Goal: Task Accomplishment & Management: Complete application form

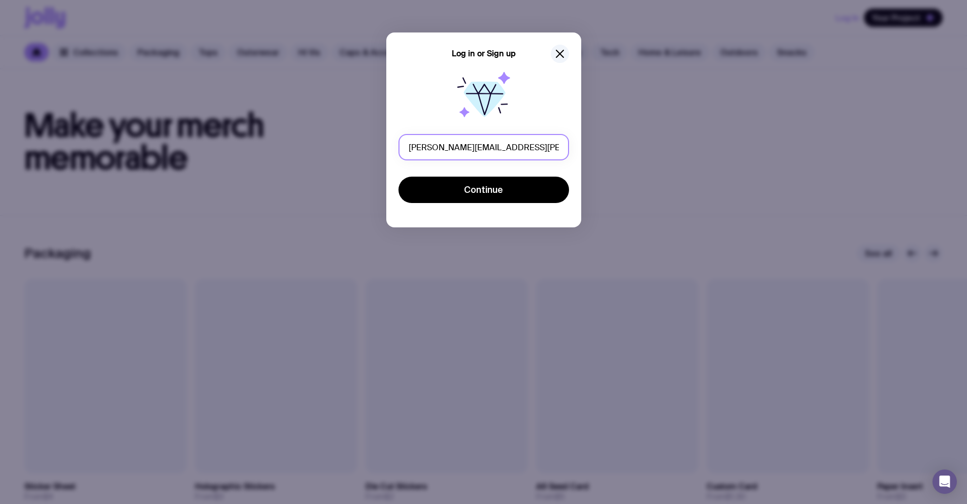
drag, startPoint x: 494, startPoint y: 147, endPoint x: 472, endPoint y: 146, distance: 22.4
click at [472, 146] on input "[PERSON_NAME][EMAIL_ADDRESS][PERSON_NAME][DOMAIN_NAME]" at bounding box center [483, 147] width 171 height 26
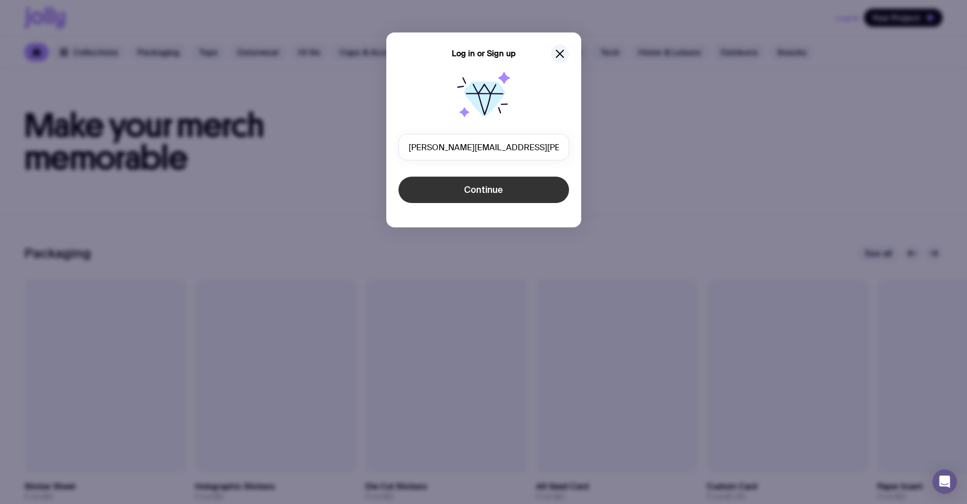
type input "[PERSON_NAME][EMAIL_ADDRESS][PERSON_NAME][DOMAIN_NAME]"
click at [495, 186] on span "Continue" at bounding box center [483, 190] width 39 height 12
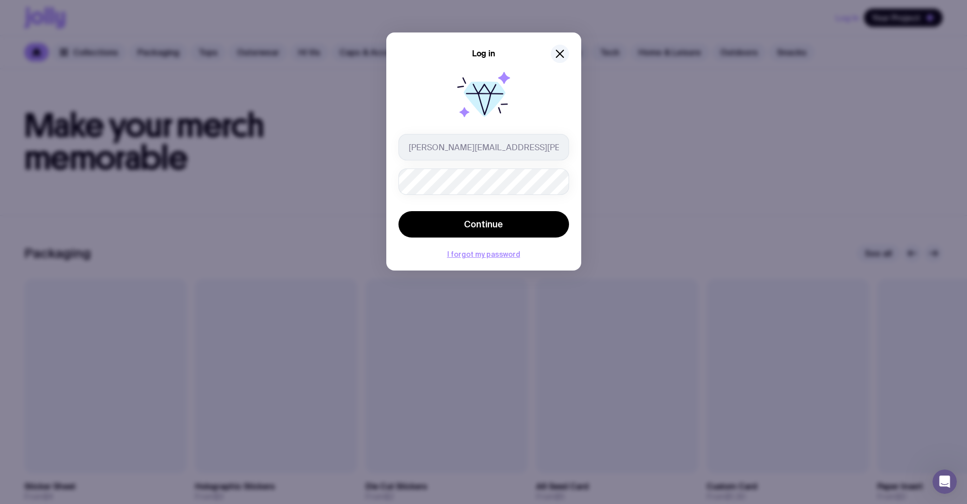
click at [398, 211] on button "Continue" at bounding box center [483, 224] width 171 height 26
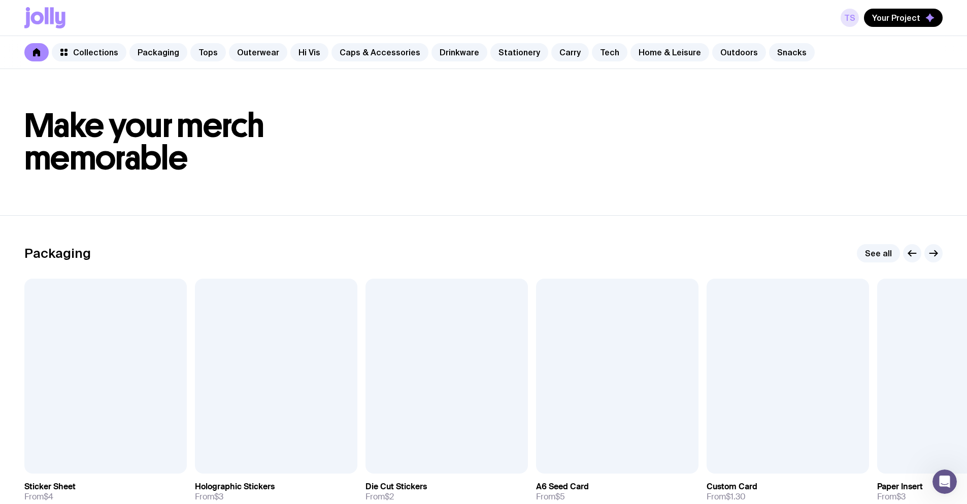
click at [854, 10] on link "TS" at bounding box center [849, 18] width 18 height 18
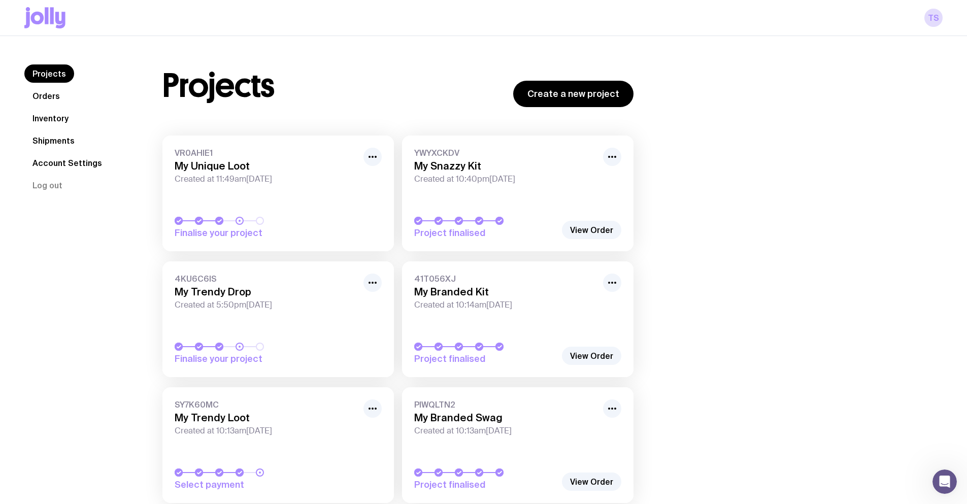
click at [57, 15] on icon at bounding box center [60, 20] width 10 height 17
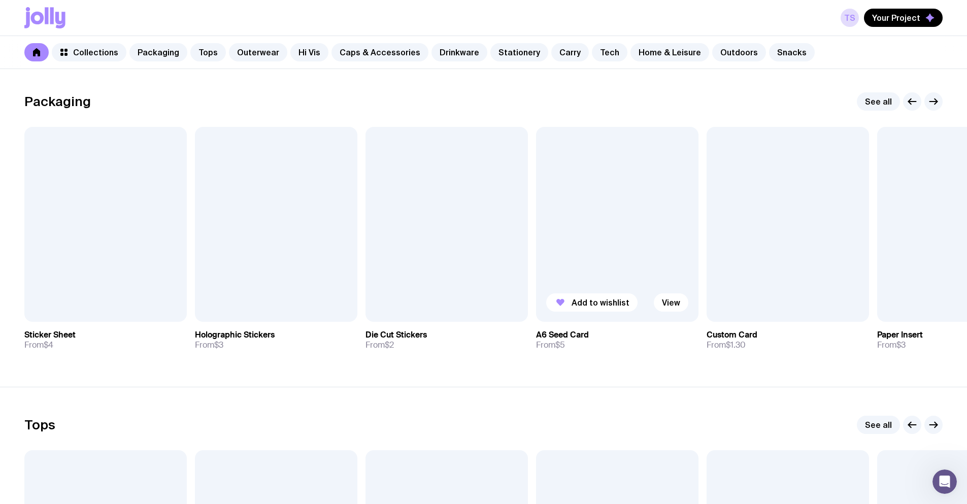
scroll to position [152, 0]
click at [606, 302] on span "Add to wishlist" at bounding box center [600, 302] width 58 height 10
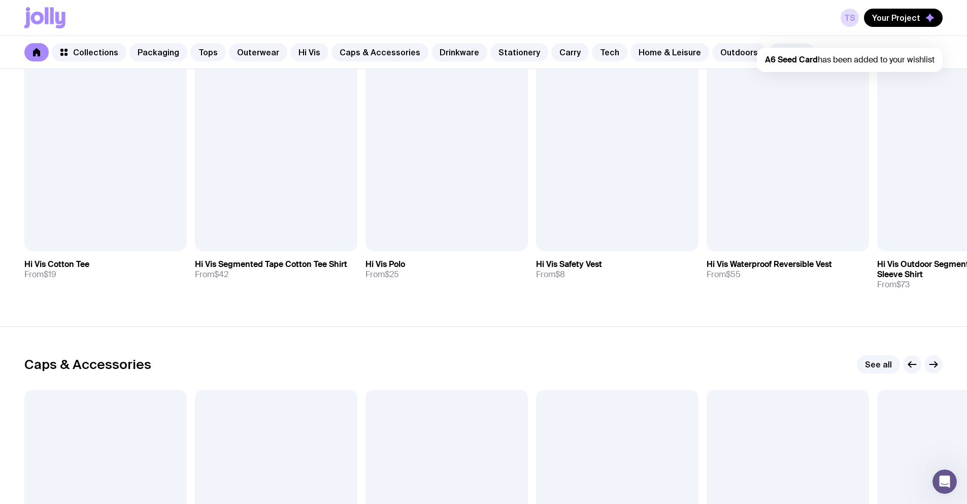
scroll to position [1269, 0]
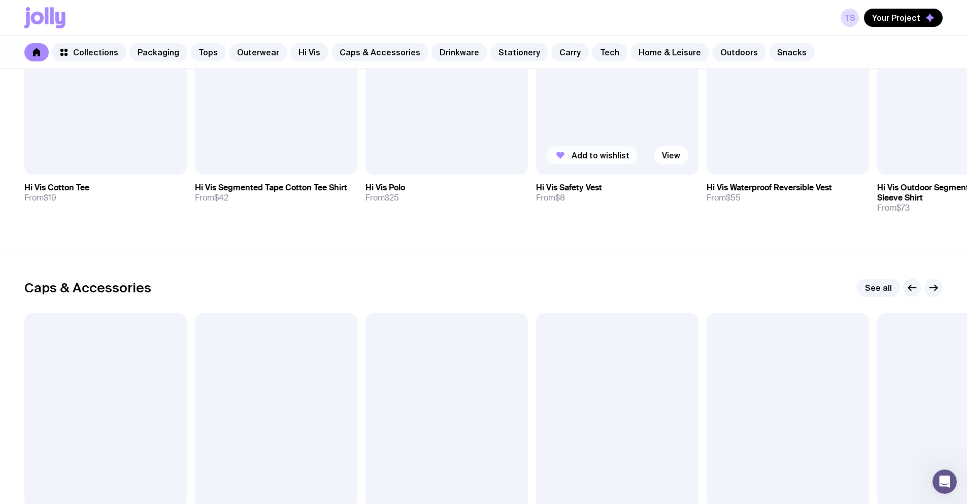
click at [599, 148] on button "Add to wishlist" at bounding box center [591, 155] width 91 height 18
click at [268, 154] on span "Add to wishlist" at bounding box center [259, 155] width 58 height 10
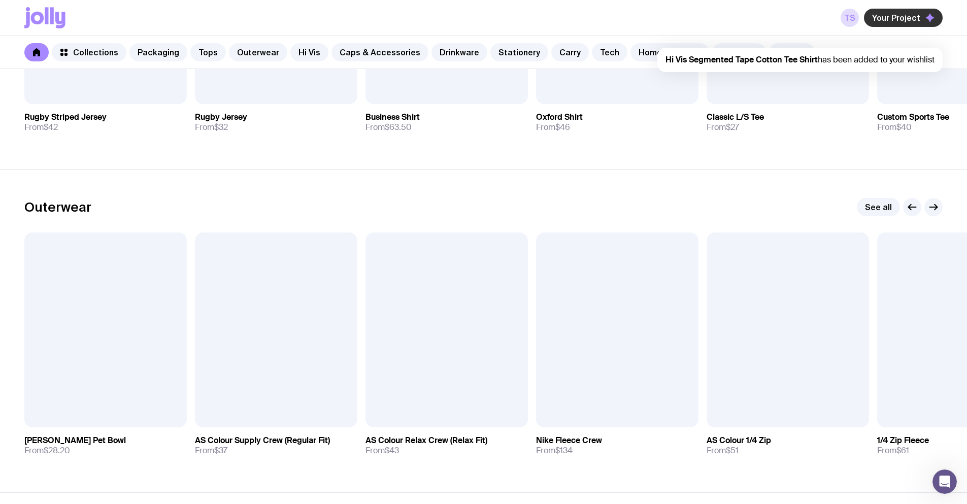
scroll to position [660, 0]
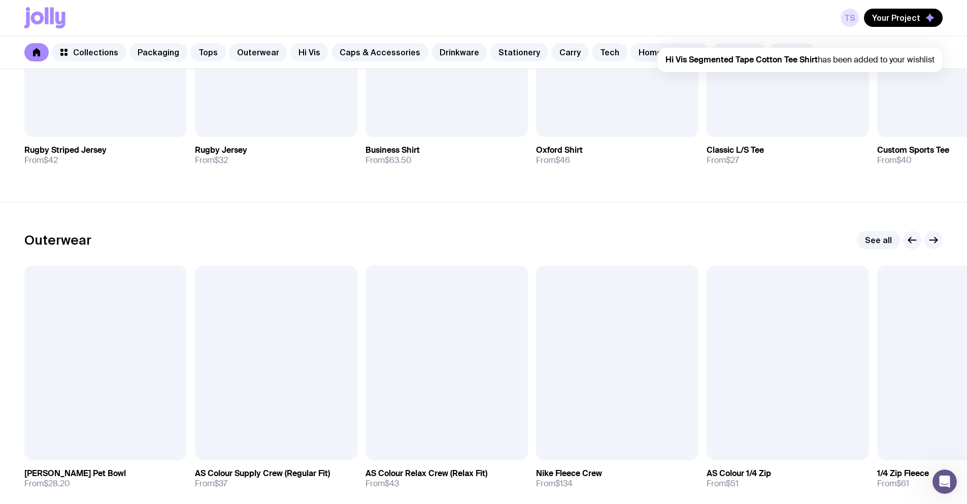
click at [853, 13] on link "TS" at bounding box center [849, 18] width 18 height 18
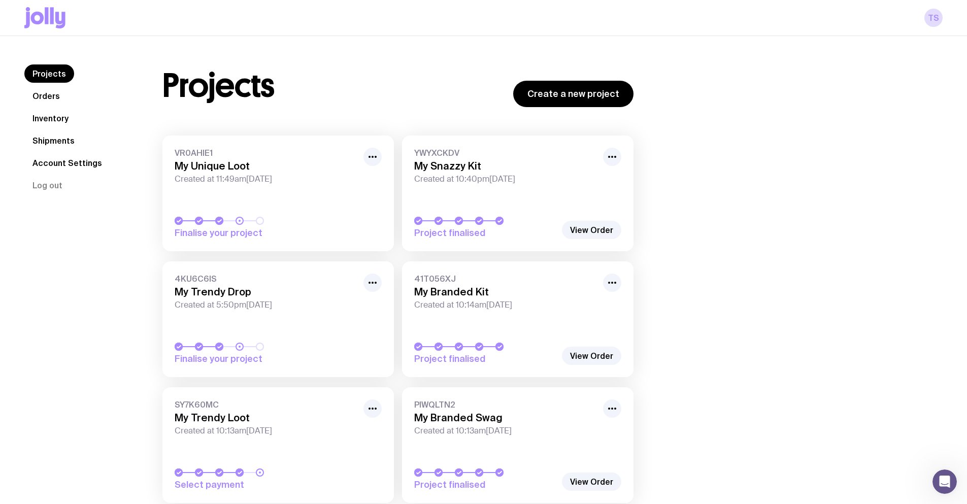
click at [39, 17] on icon at bounding box center [44, 17] width 41 height 21
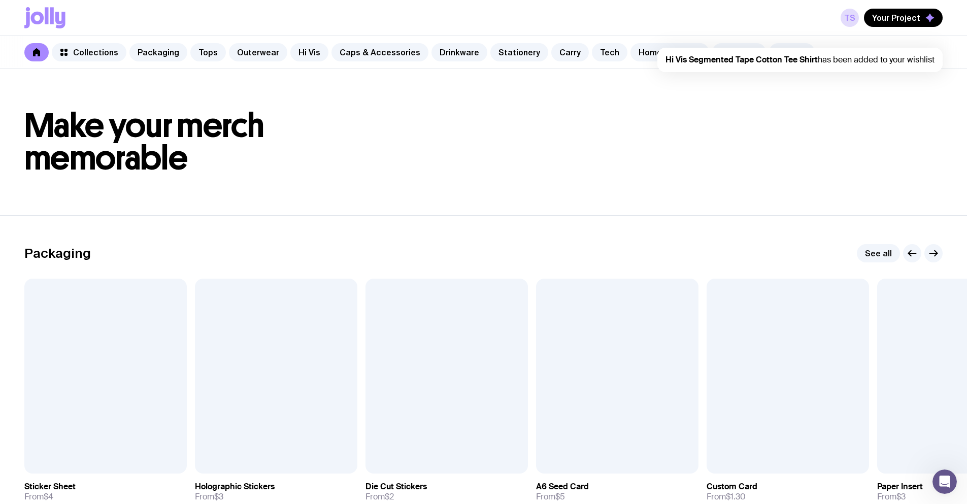
click at [913, 29] on div "TS Your Project Hi Vis Segmented Tape Cotton Tee Shirt has been added to your w…" at bounding box center [483, 18] width 918 height 36
click at [905, 21] on span "Your Project" at bounding box center [896, 18] width 48 height 10
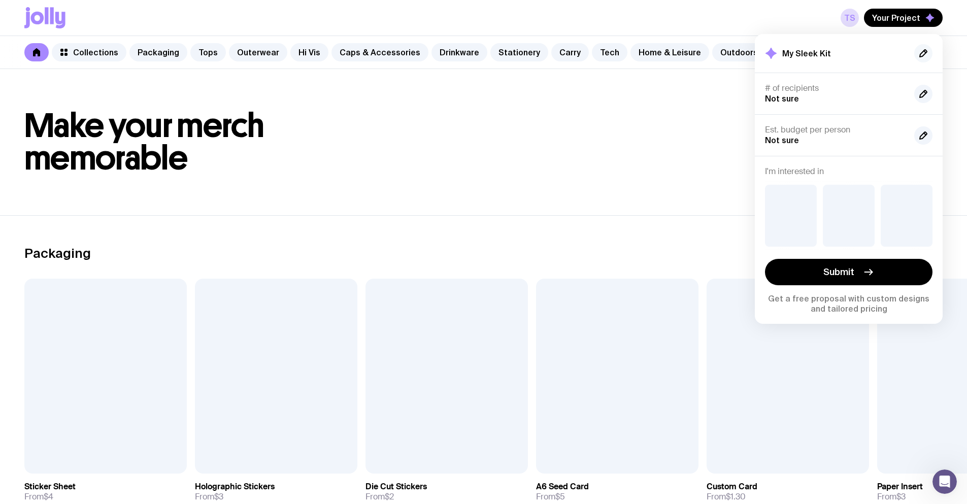
click at [922, 52] on icon "button" at bounding box center [923, 53] width 12 height 12
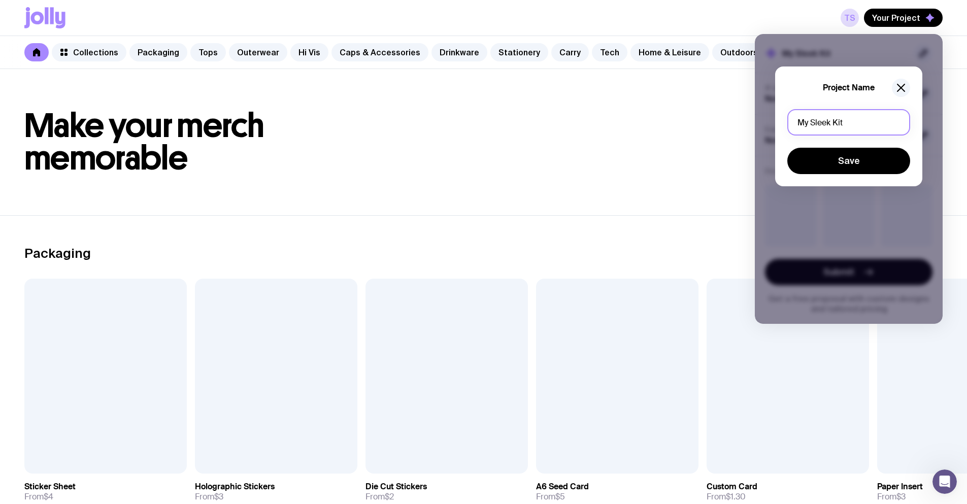
drag, startPoint x: 847, startPoint y: 120, endPoint x: 762, endPoint y: 121, distance: 85.3
click at [762, 121] on div "Project Name My Sleek Kit Save" at bounding box center [849, 179] width 188 height 290
type input "Test change status"
click at [860, 162] on button "Save" at bounding box center [848, 161] width 123 height 26
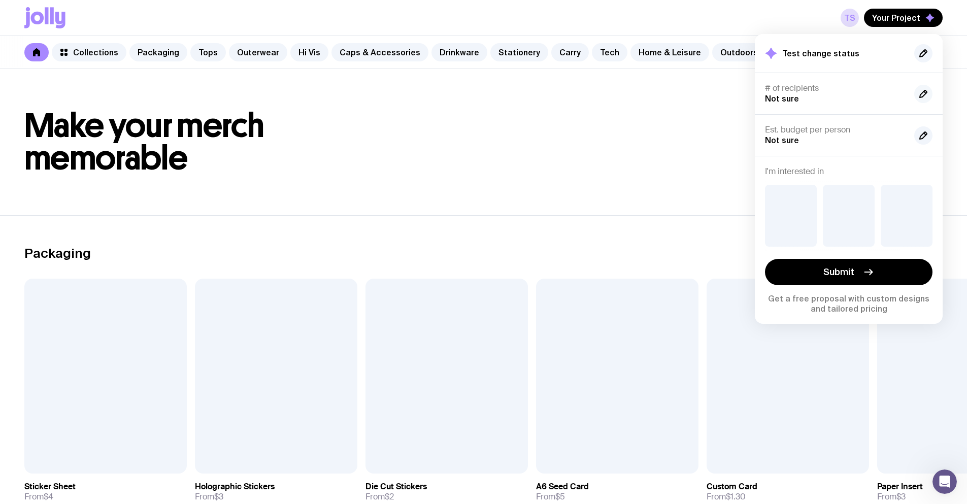
click at [925, 92] on icon "button" at bounding box center [925, 92] width 2 height 2
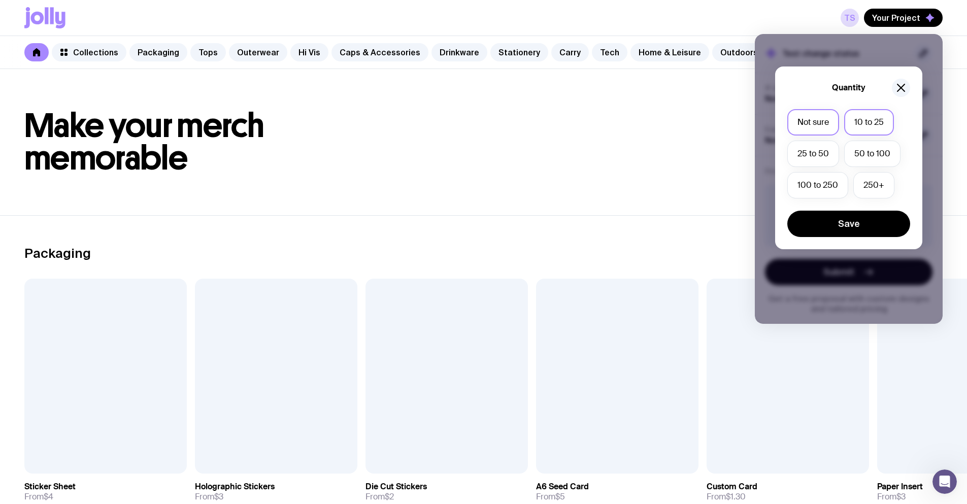
click at [859, 123] on label "10 to 25" at bounding box center [869, 122] width 50 height 26
click at [0, 0] on input "10 to 25" at bounding box center [0, 0] width 0 height 0
click at [854, 223] on button "Save" at bounding box center [848, 224] width 123 height 26
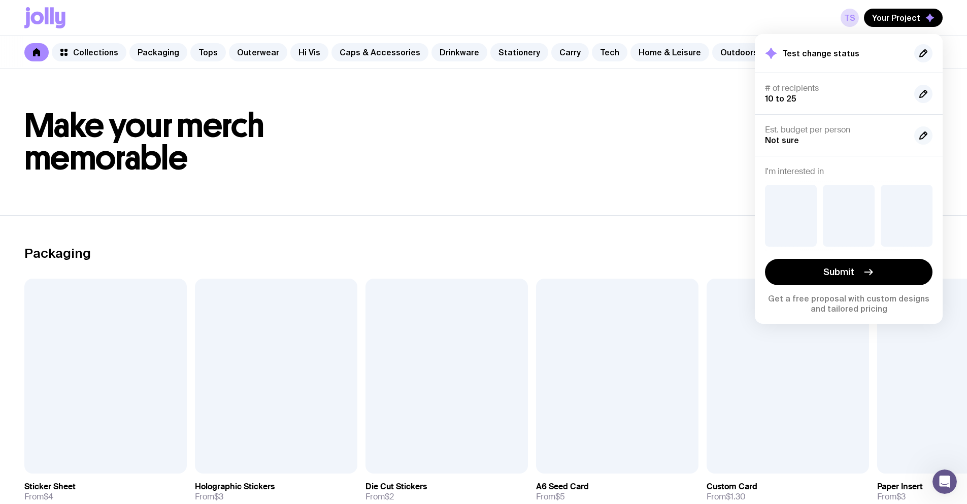
click at [918, 133] on icon "button" at bounding box center [923, 135] width 12 height 12
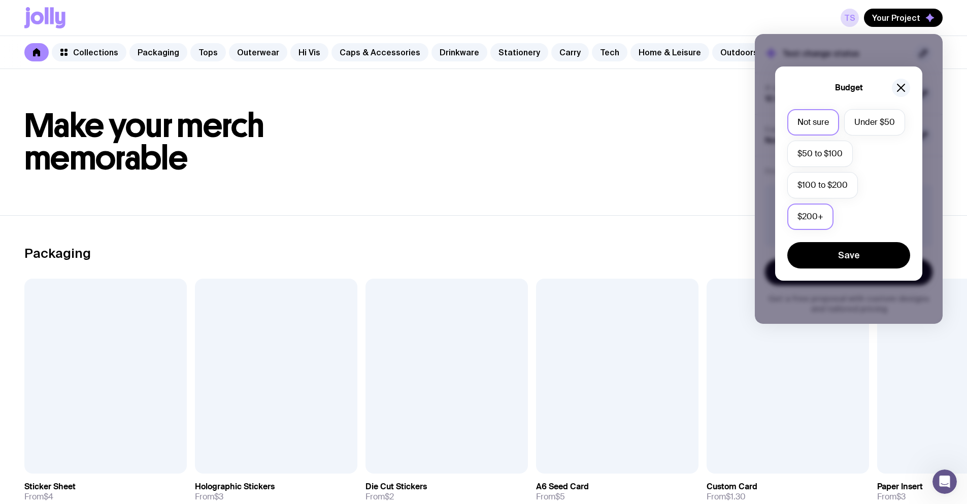
click at [818, 215] on label "$200+" at bounding box center [810, 217] width 46 height 26
click at [0, 0] on input "$200+" at bounding box center [0, 0] width 0 height 0
click at [841, 252] on button "Save" at bounding box center [848, 255] width 123 height 26
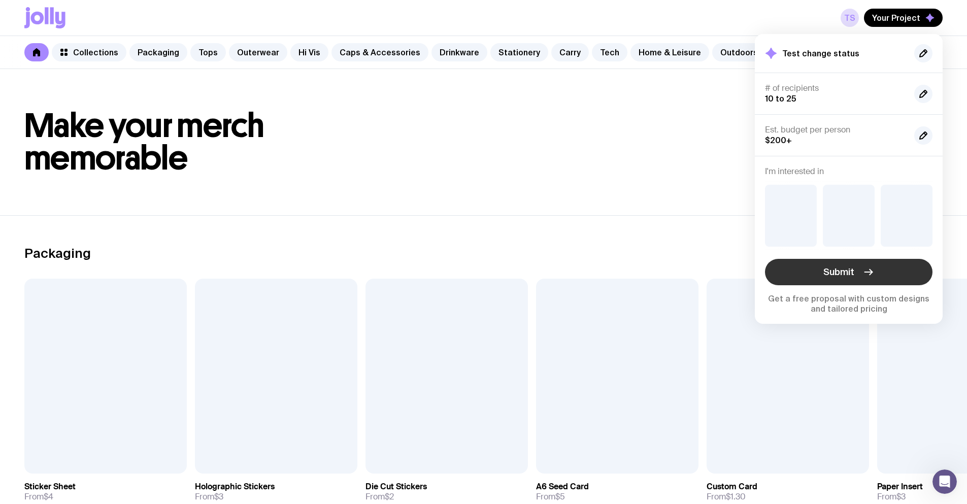
click at [843, 276] on span "Submit" at bounding box center [838, 272] width 31 height 12
